Goal: Transaction & Acquisition: Obtain resource

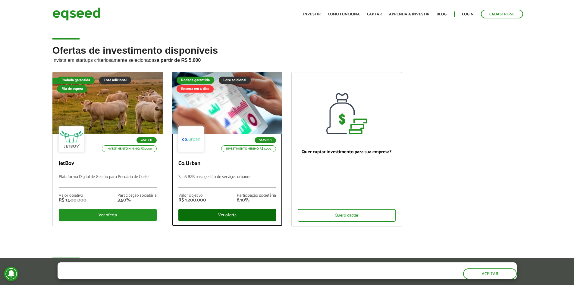
click at [250, 221] on div "Ver oferta" at bounding box center [227, 214] width 98 height 13
drag, startPoint x: 258, startPoint y: 102, endPoint x: 261, endPoint y: 104, distance: 3.7
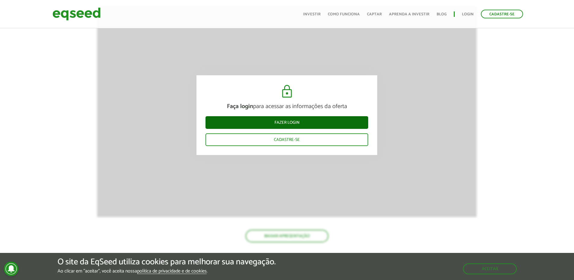
scroll to position [783, 0]
